Goal: Task Accomplishment & Management: Use online tool/utility

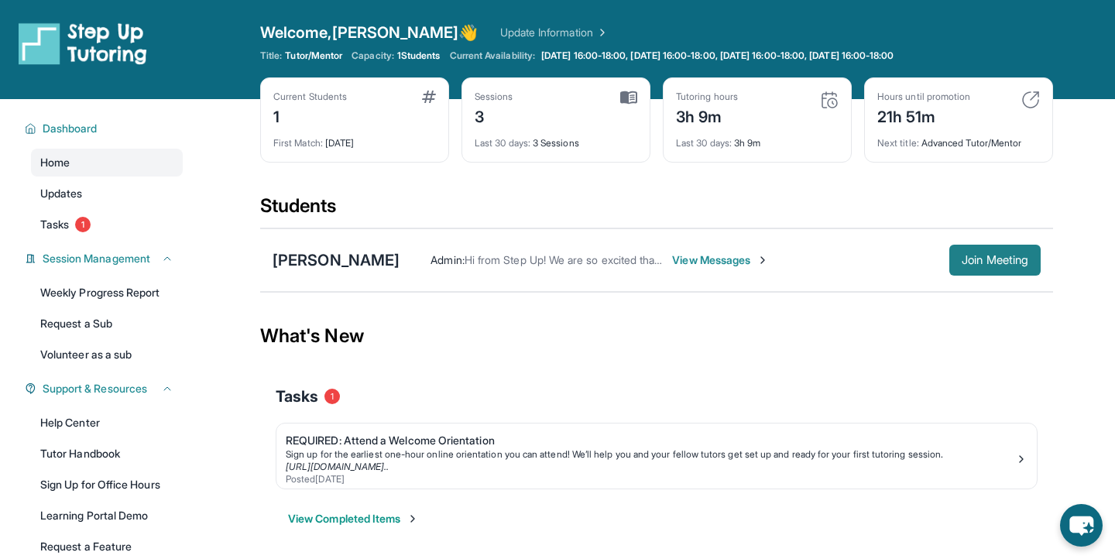
click at [962, 263] on span "Join Meeting" at bounding box center [995, 260] width 67 height 9
